Goal: Complete application form: Complete application form

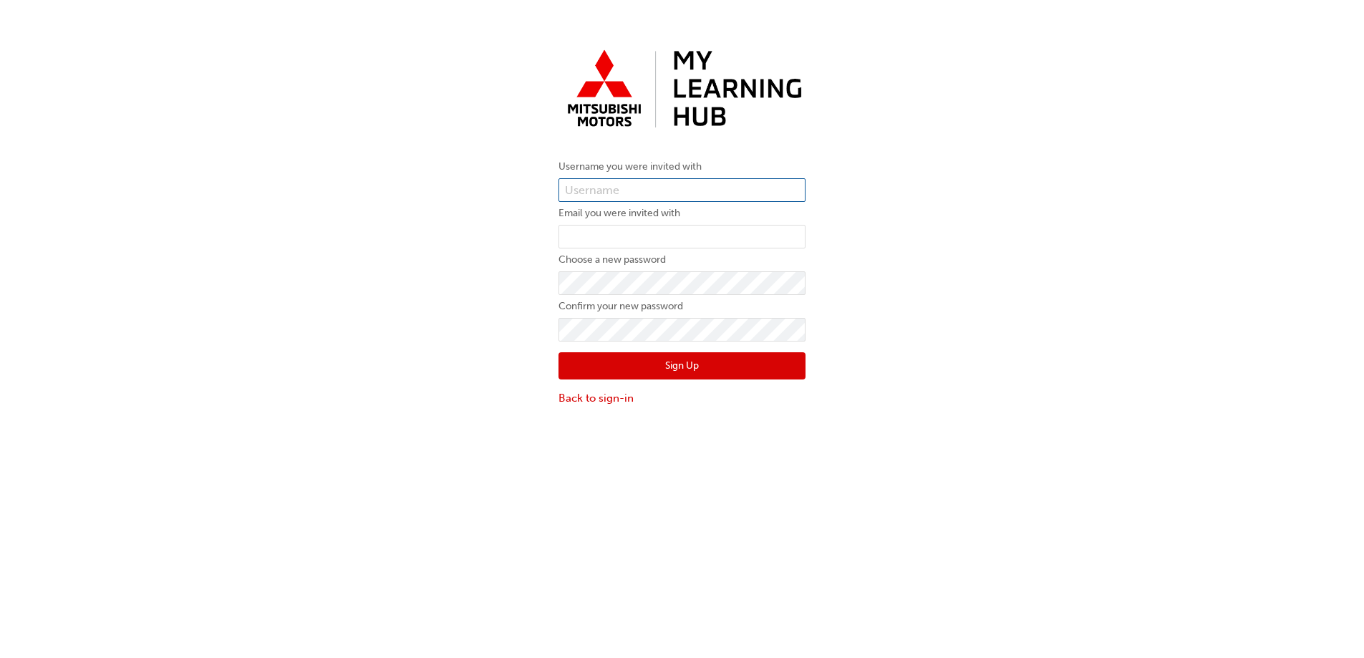
drag, startPoint x: 640, startPoint y: 183, endPoint x: 504, endPoint y: 47, distance: 193.0
click at [640, 183] on input "text" at bounding box center [682, 190] width 247 height 24
click at [659, 189] on input "text" at bounding box center [682, 190] width 247 height 24
paste input "0005985013"
type input "0005985013"
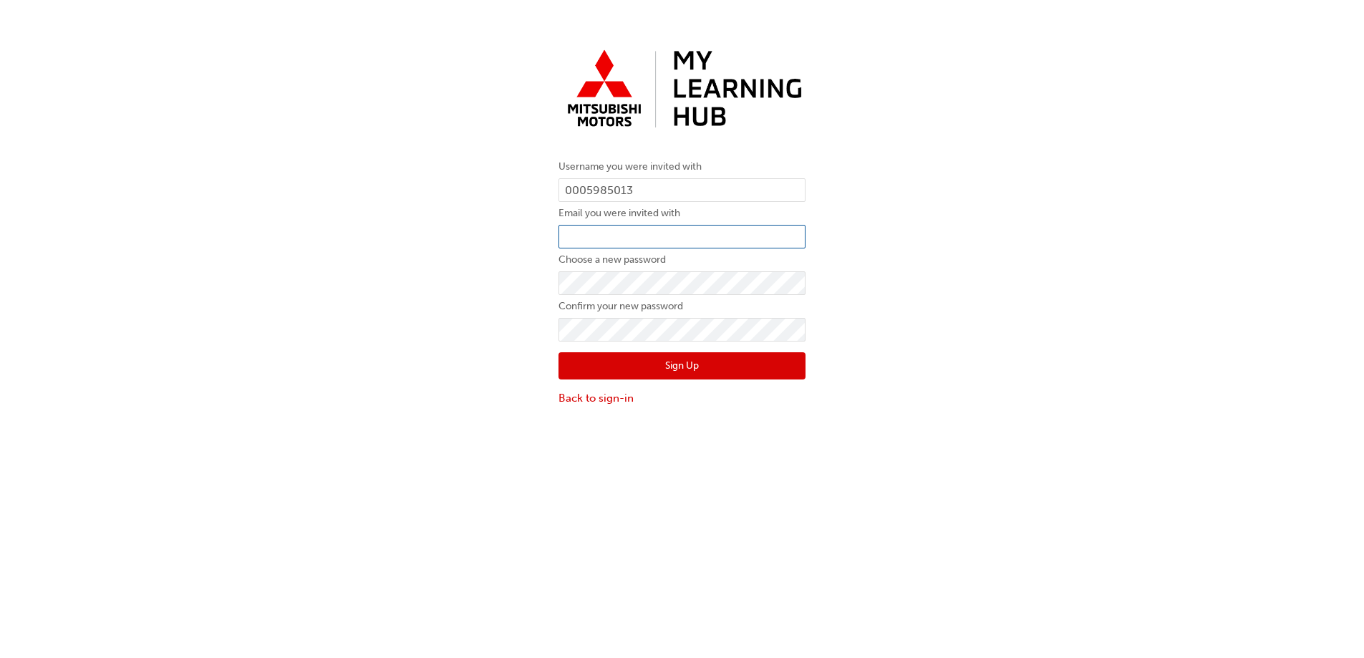
click at [608, 235] on input "email" at bounding box center [682, 237] width 247 height 24
click at [606, 234] on input "email" at bounding box center [682, 237] width 247 height 24
paste input "[PERSON_NAME][EMAIL_ADDRESS][DOMAIN_NAME]"
type input "[PERSON_NAME][EMAIL_ADDRESS][DOMAIN_NAME]"
click at [687, 367] on button "Sign Up" at bounding box center [682, 365] width 247 height 27
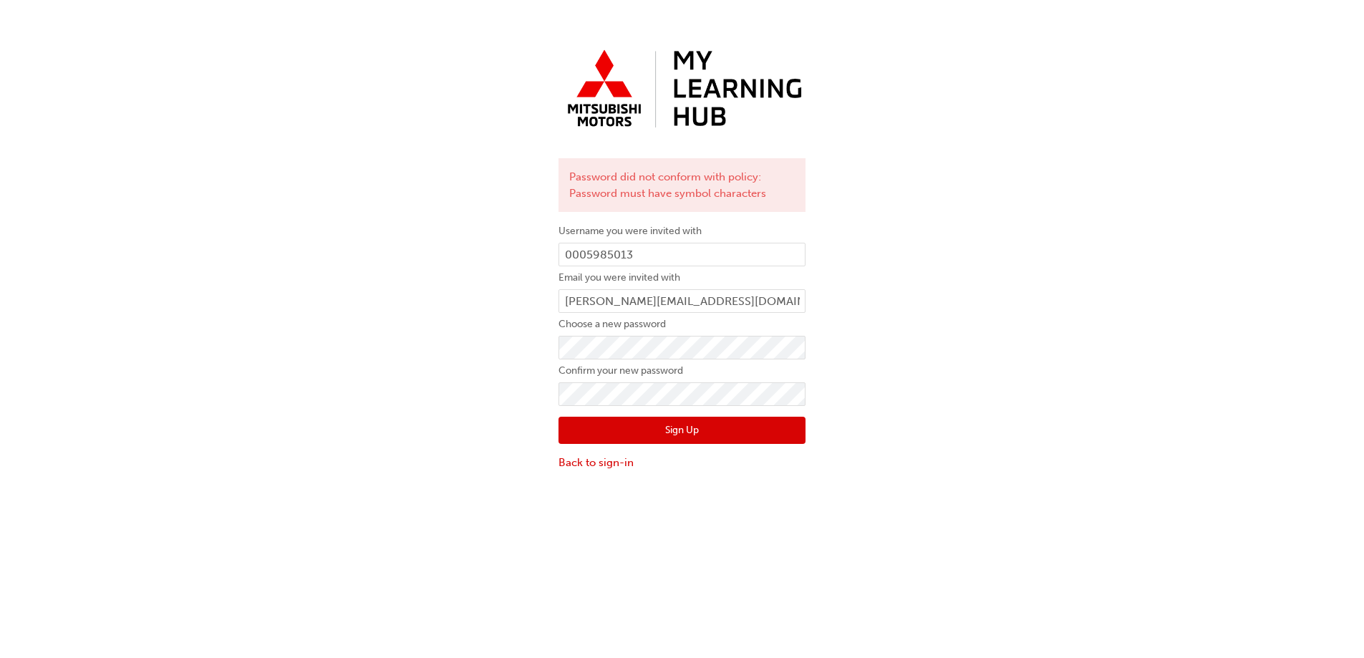
click at [680, 427] on button "Sign Up" at bounding box center [682, 430] width 247 height 27
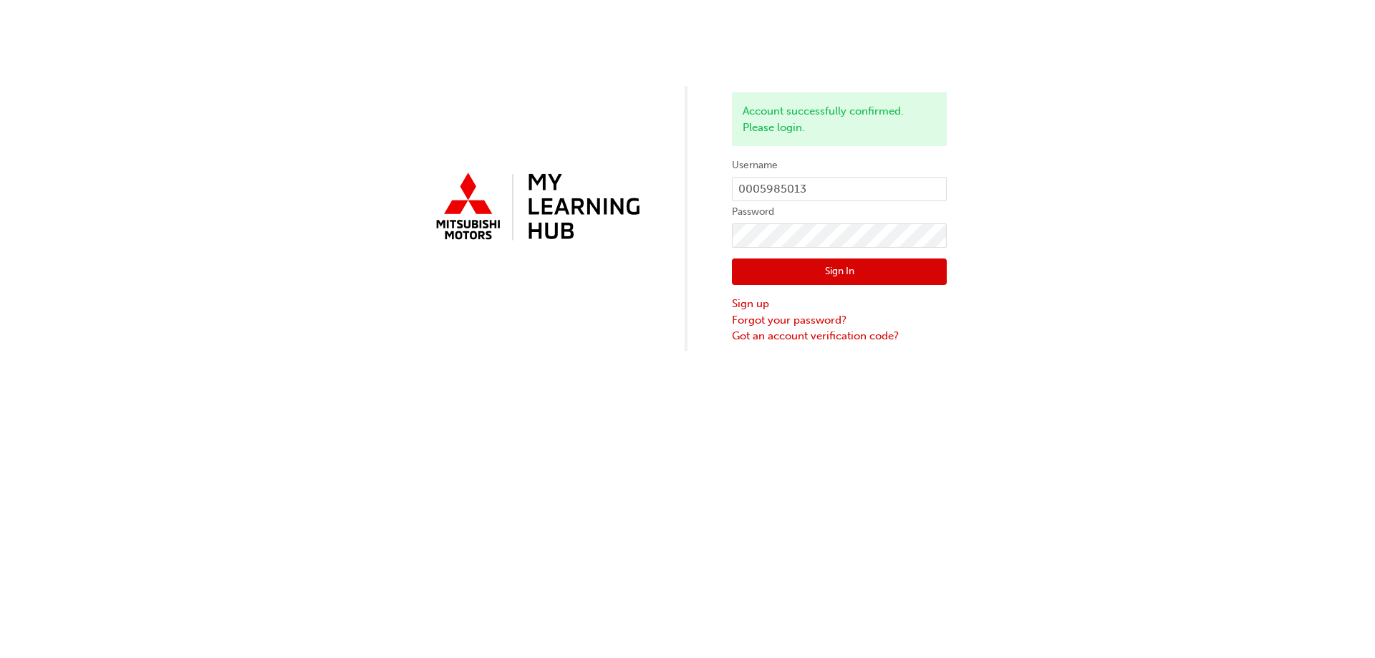
click at [806, 273] on button "Sign In" at bounding box center [839, 272] width 215 height 27
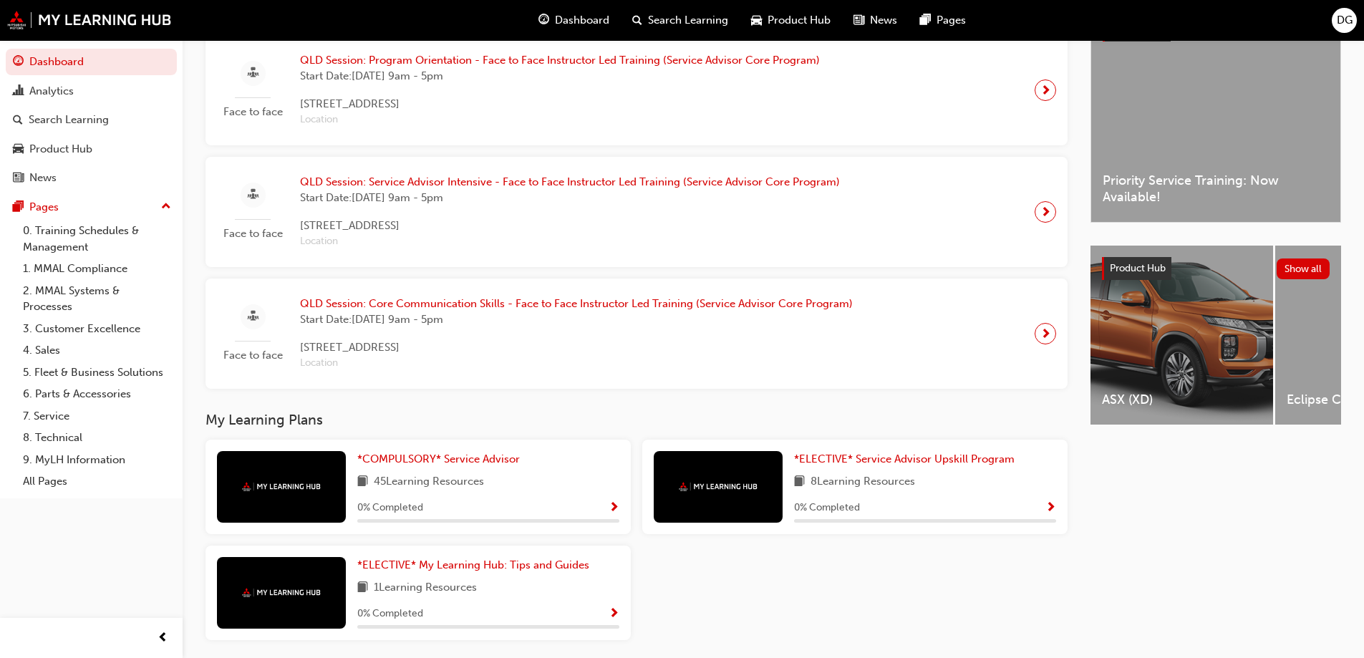
scroll to position [416, 0]
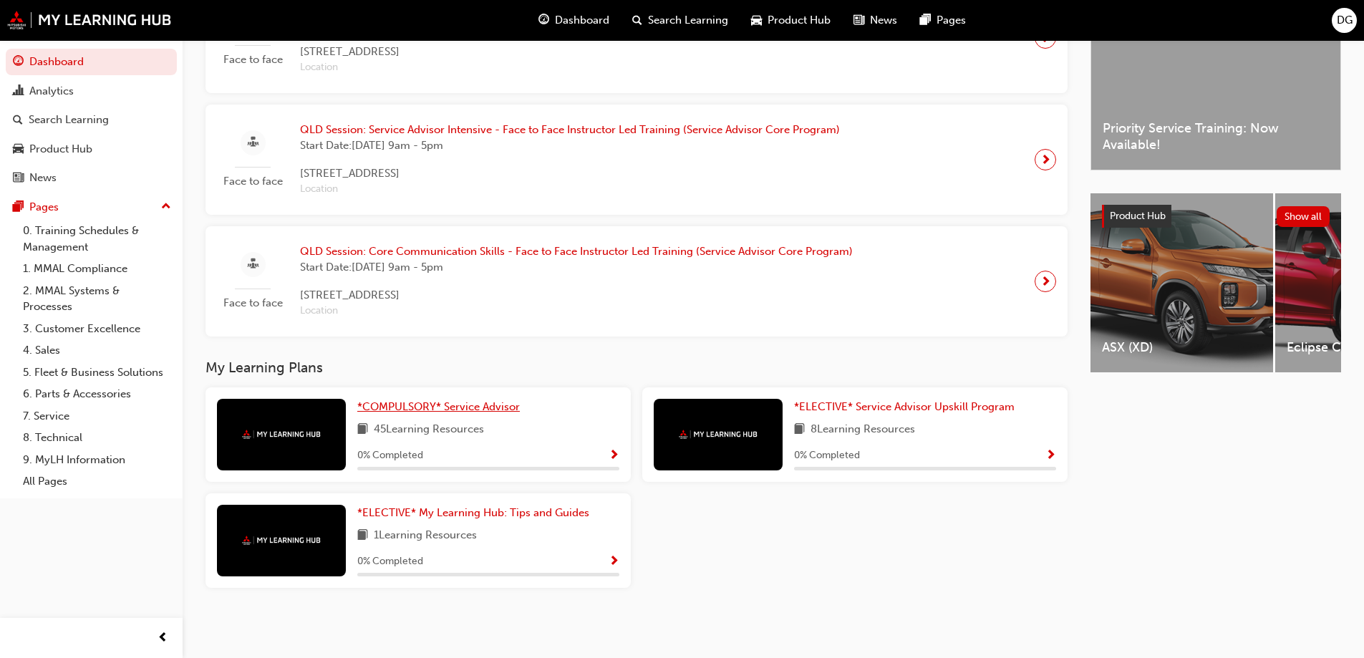
click at [450, 402] on span "*COMPULSORY* Service Advisor" at bounding box center [438, 406] width 163 height 13
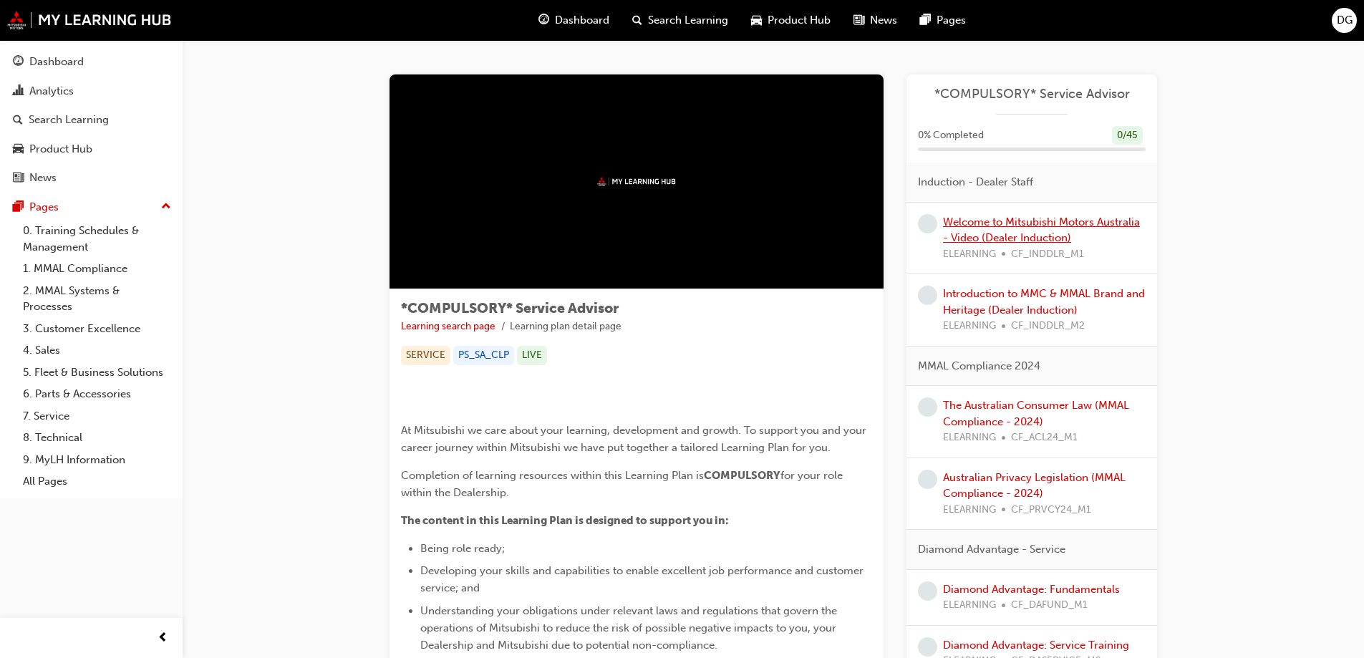
click at [1000, 225] on link "Welcome to Mitsubishi Motors Australia - Video (Dealer Induction)" at bounding box center [1041, 230] width 197 height 29
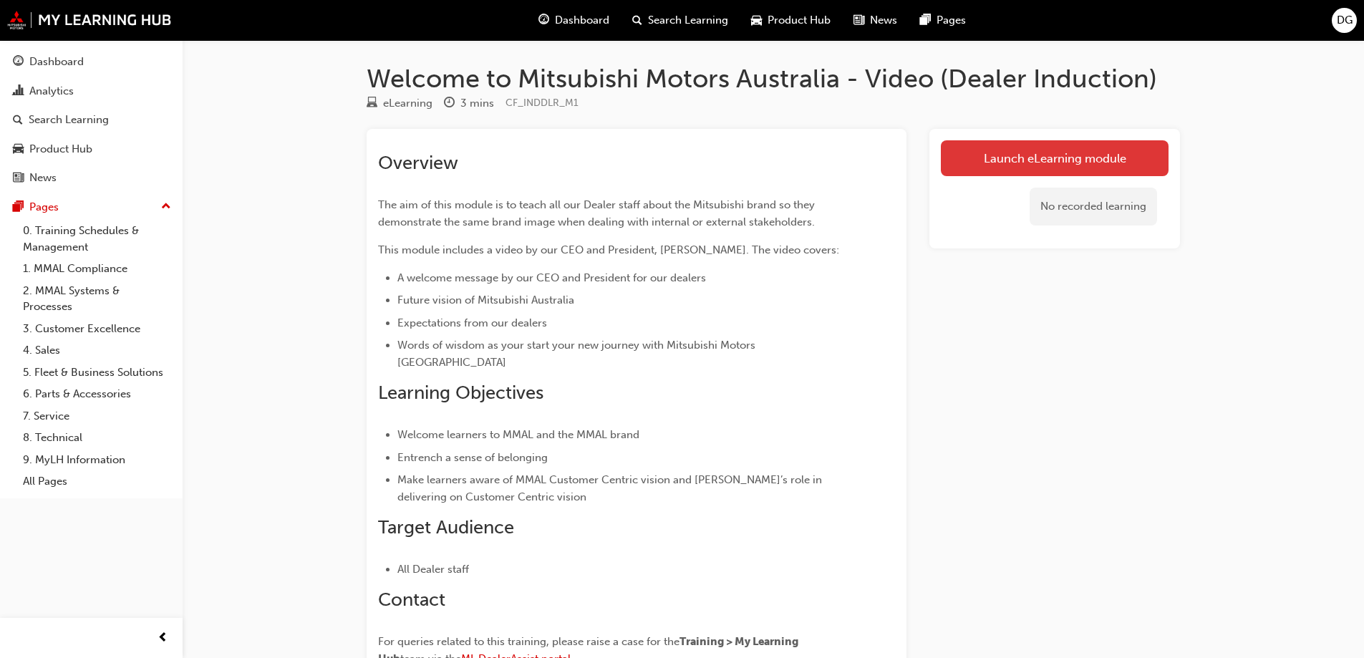
click at [1015, 158] on link "Launch eLearning module" at bounding box center [1055, 158] width 228 height 36
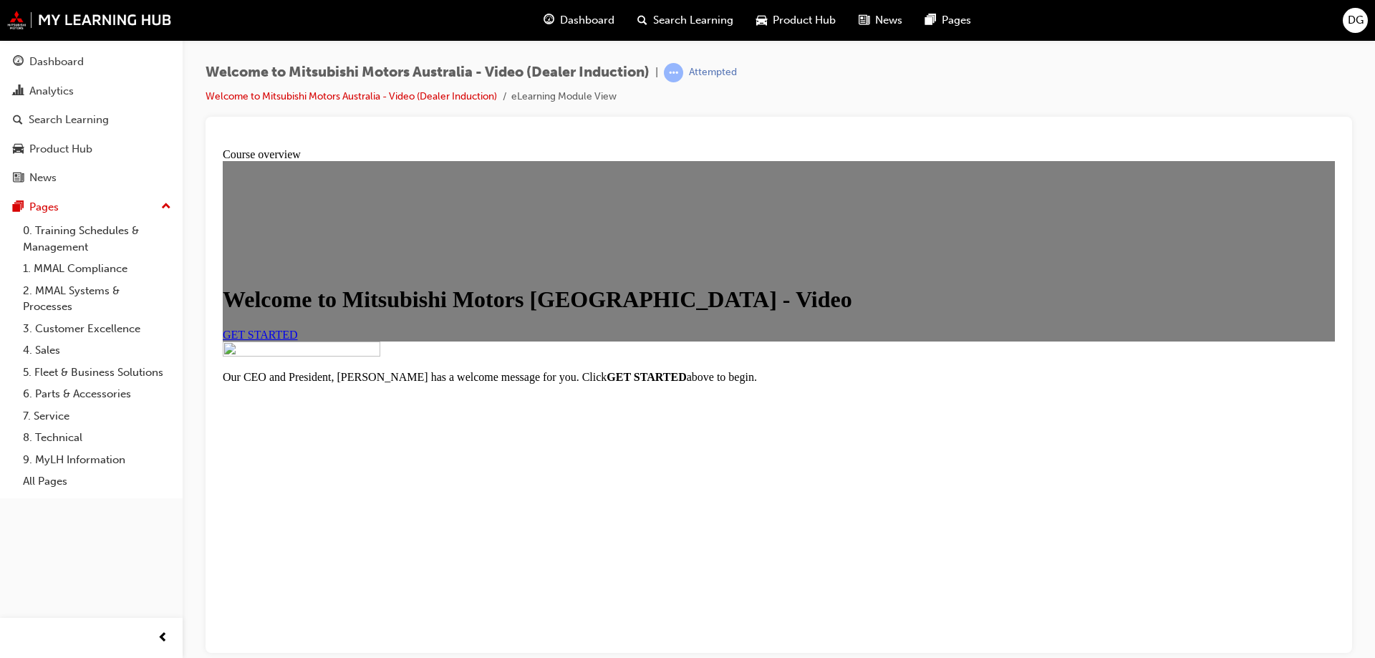
click at [298, 340] on span "GET STARTED" at bounding box center [260, 334] width 75 height 12
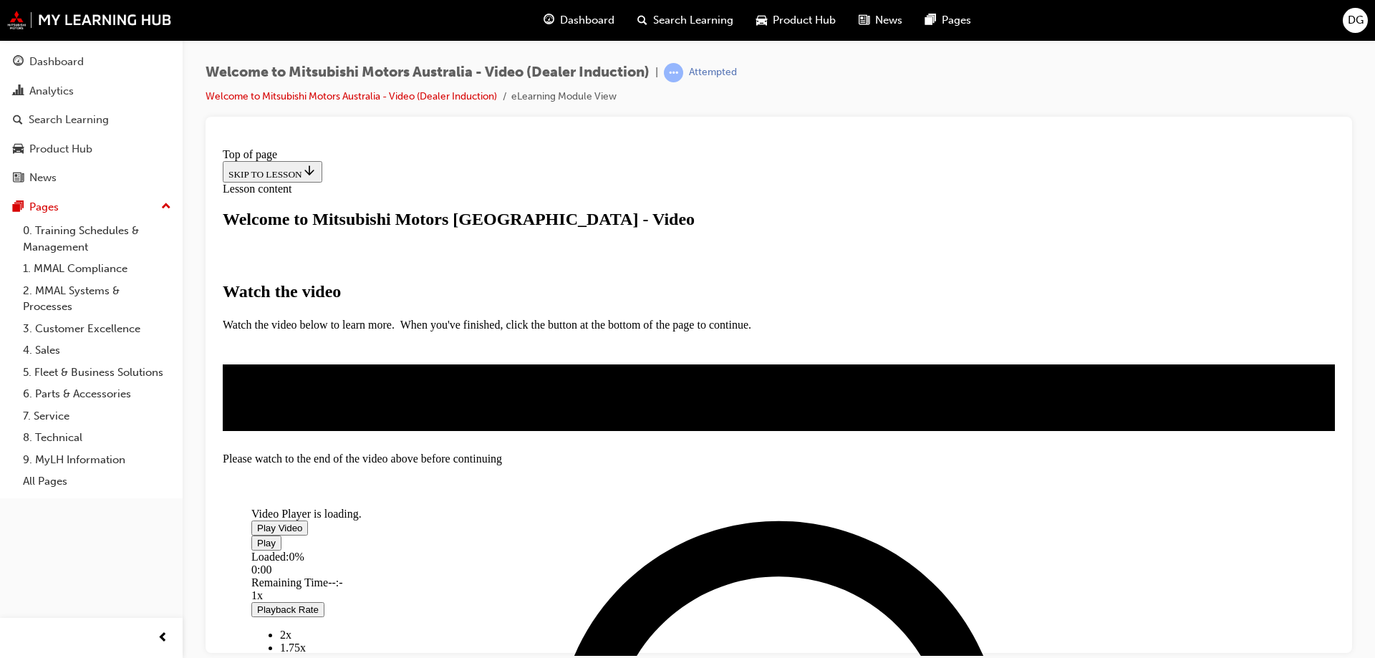
scroll to position [333, 0]
click at [257, 522] on span "Video player" at bounding box center [257, 527] width 0 height 11
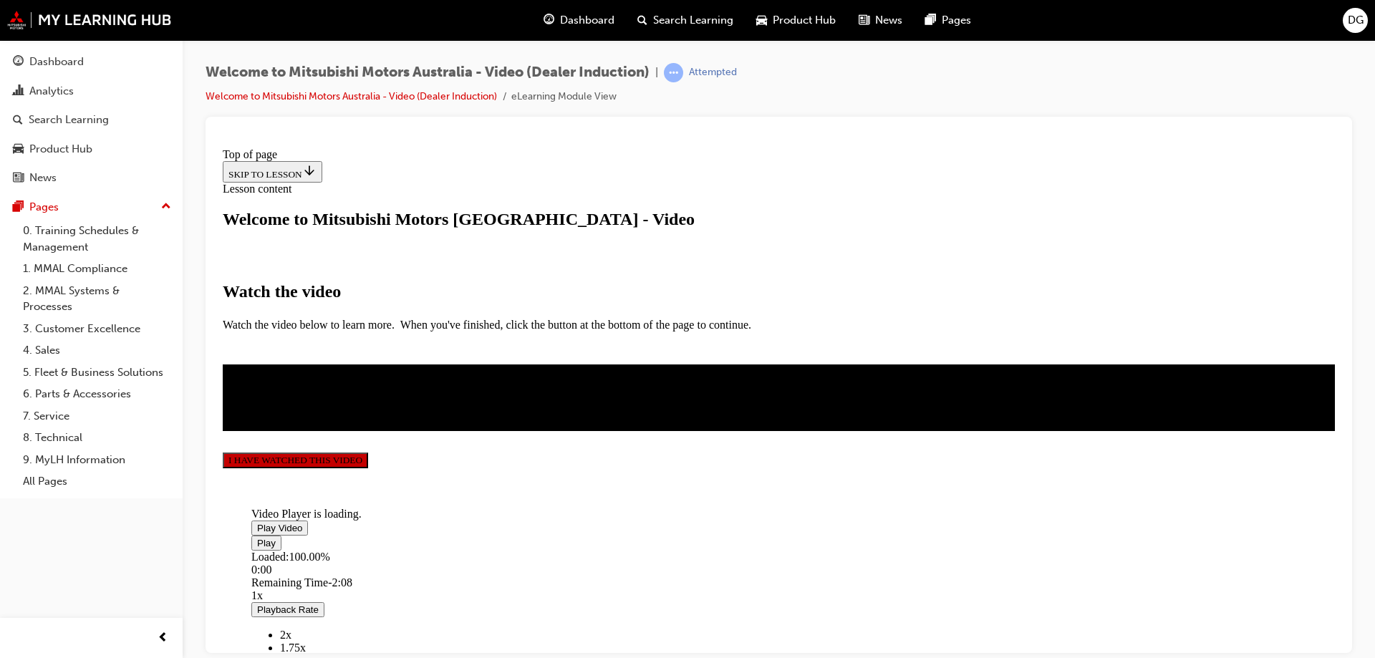
scroll to position [331, 0]
click at [368, 468] on button "I HAVE WATCHED THIS VIDEO" at bounding box center [295, 460] width 145 height 16
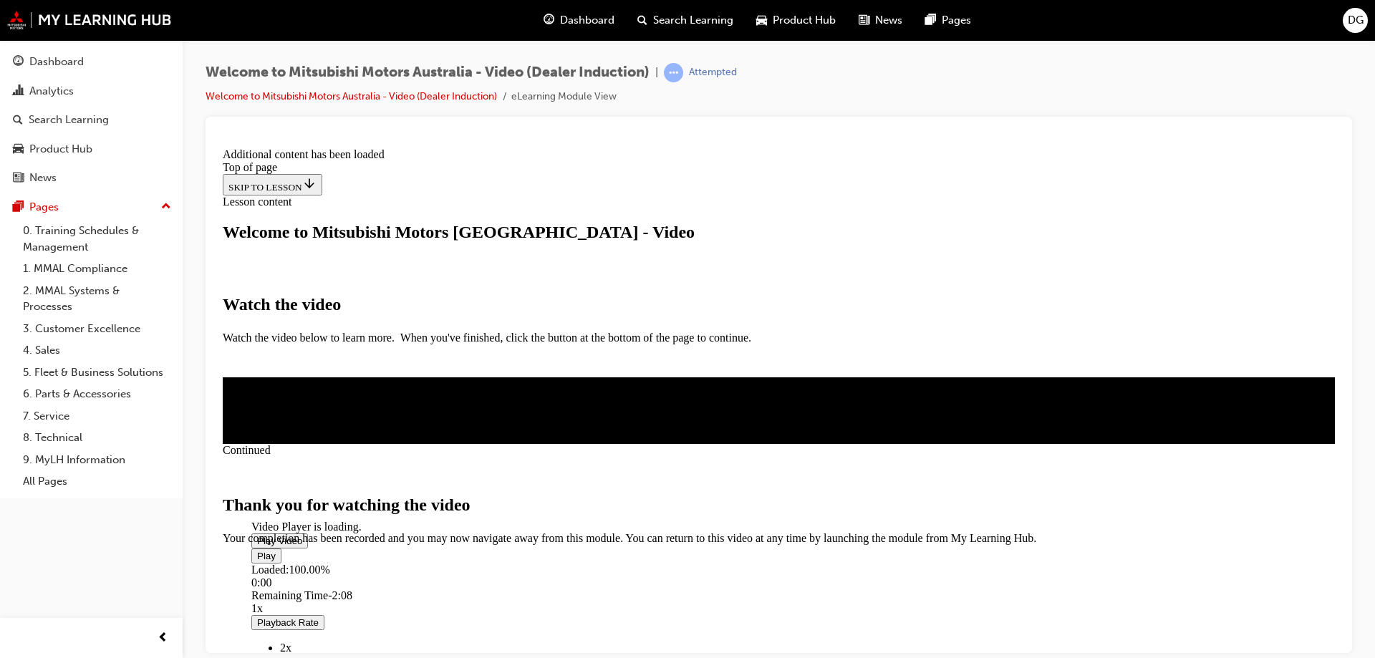
scroll to position [449, 0]
click at [311, 599] on span "CLOSE MODULE" at bounding box center [267, 605] width 88 height 12
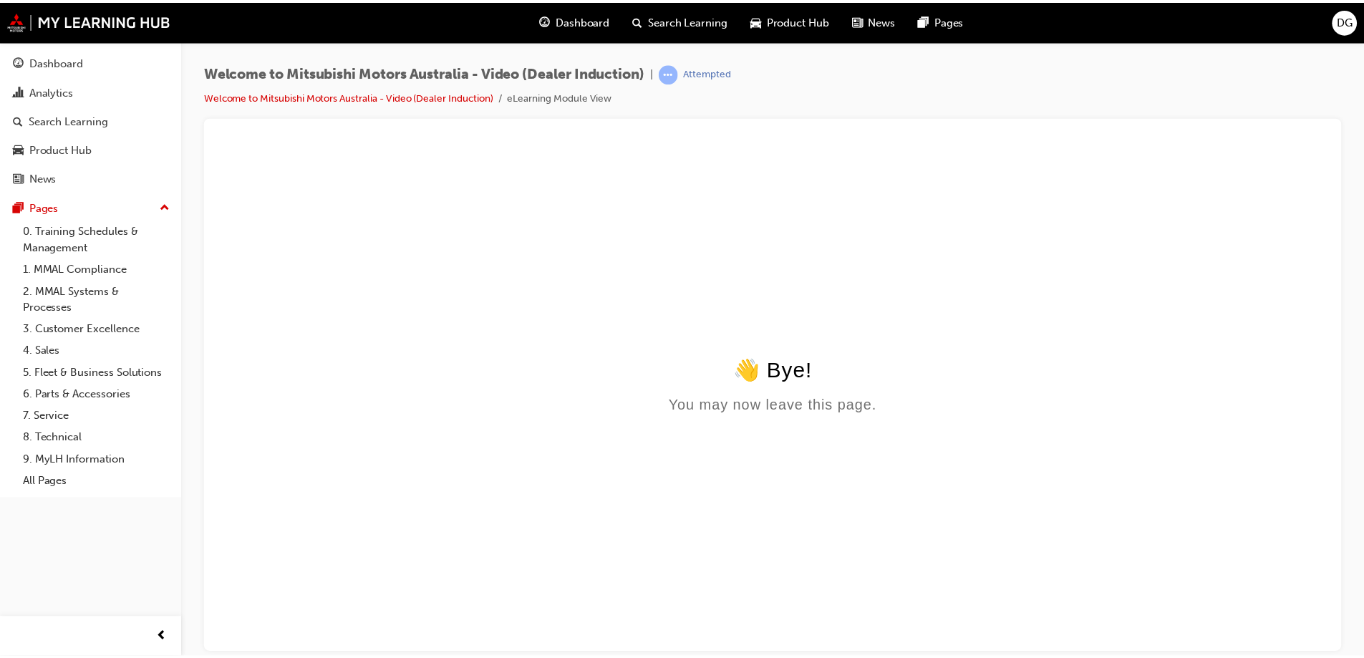
scroll to position [0, 0]
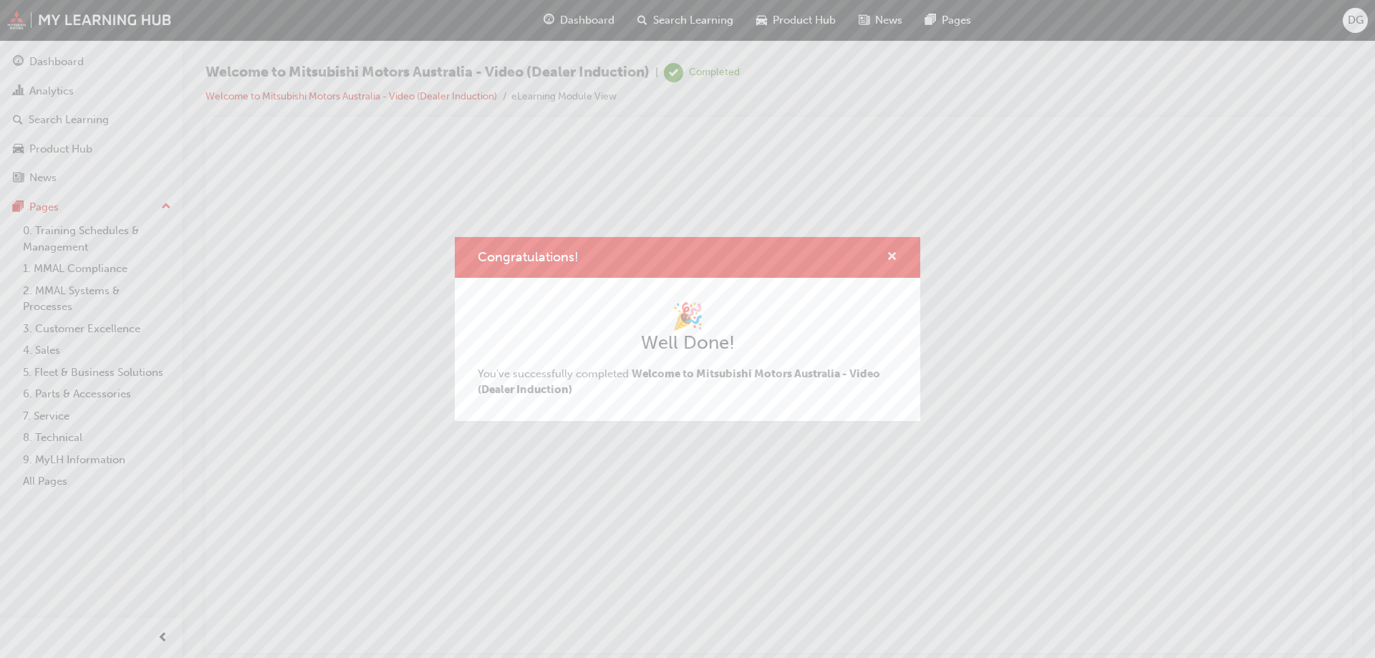
click at [895, 260] on span "cross-icon" at bounding box center [892, 257] width 11 height 13
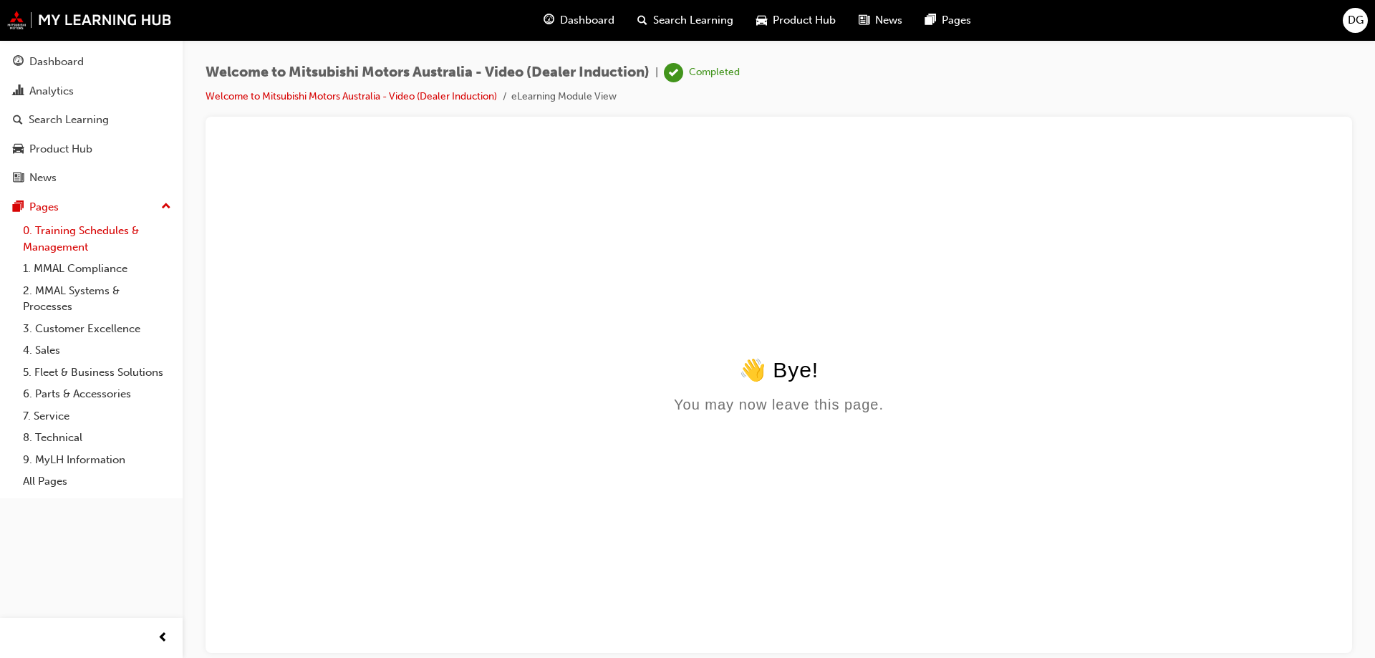
click at [80, 230] on link "0. Training Schedules & Management" at bounding box center [97, 239] width 160 height 38
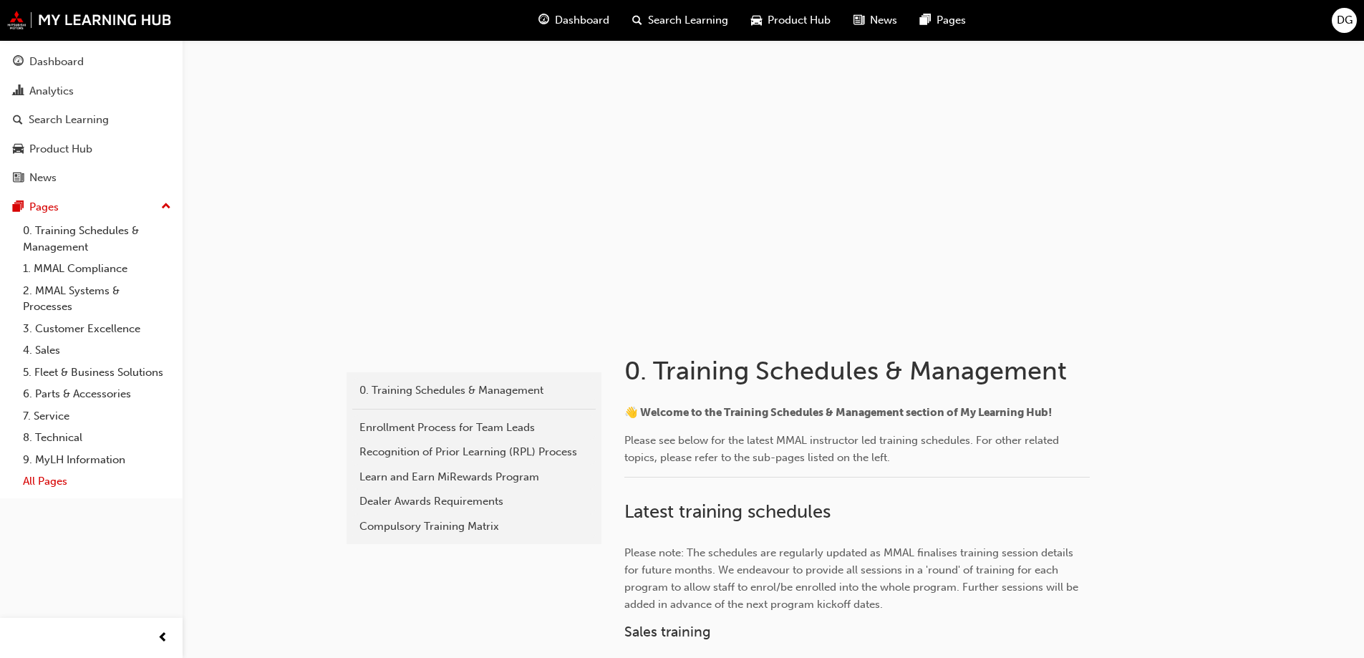
click at [57, 480] on link "All Pages" at bounding box center [97, 482] width 160 height 22
